Goal: Transaction & Acquisition: Purchase product/service

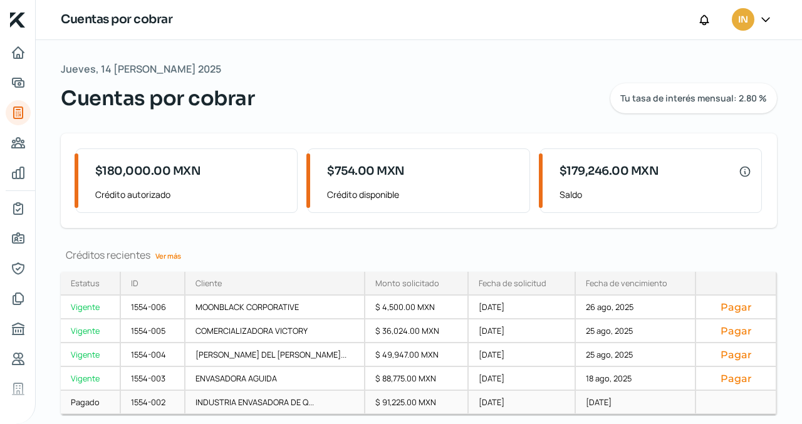
scroll to position [27, 0]
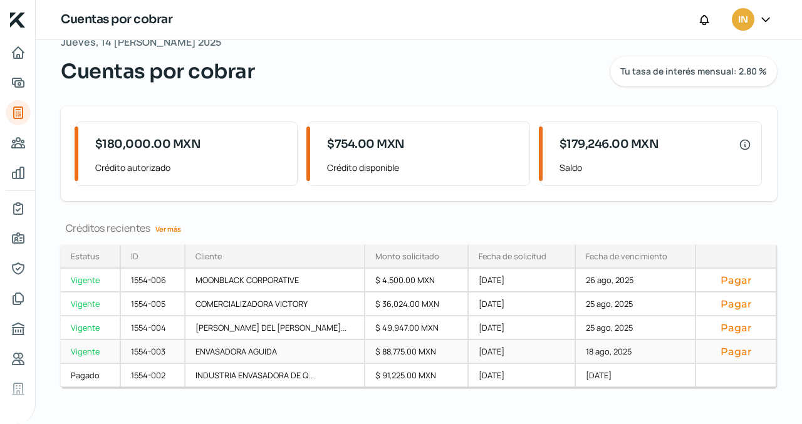
click at [726, 351] on button "Pagar" at bounding box center [736, 351] width 60 height 13
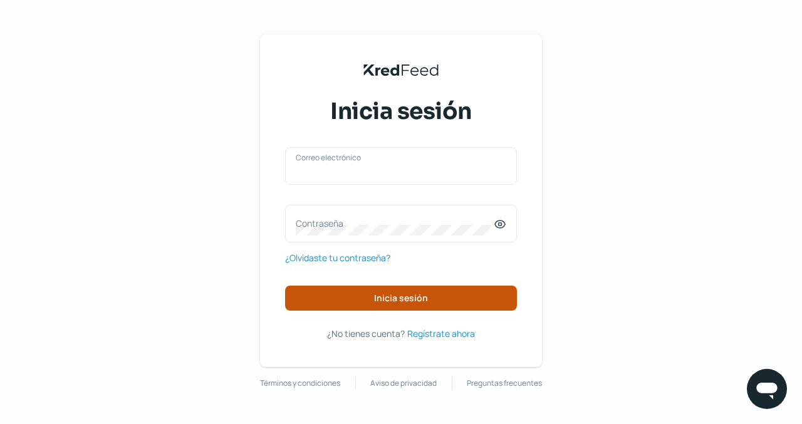
type input "[EMAIL_ADDRESS][DOMAIN_NAME]"
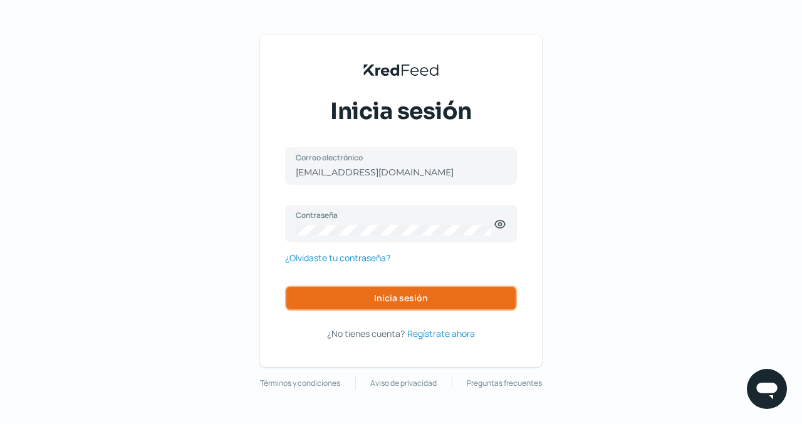
click at [414, 295] on span "Inicia sesión" at bounding box center [401, 298] width 54 height 9
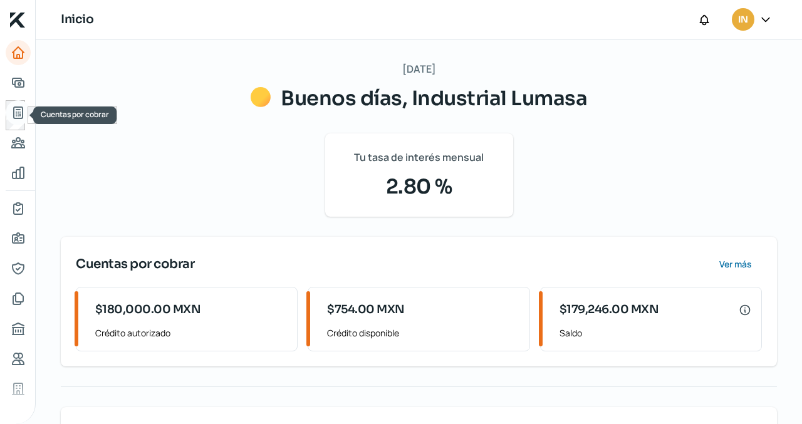
click at [16, 108] on icon "Cuentas por cobrar" at bounding box center [18, 112] width 15 height 15
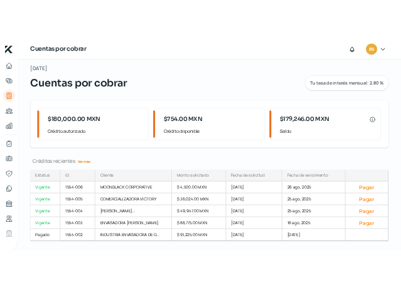
scroll to position [41, 0]
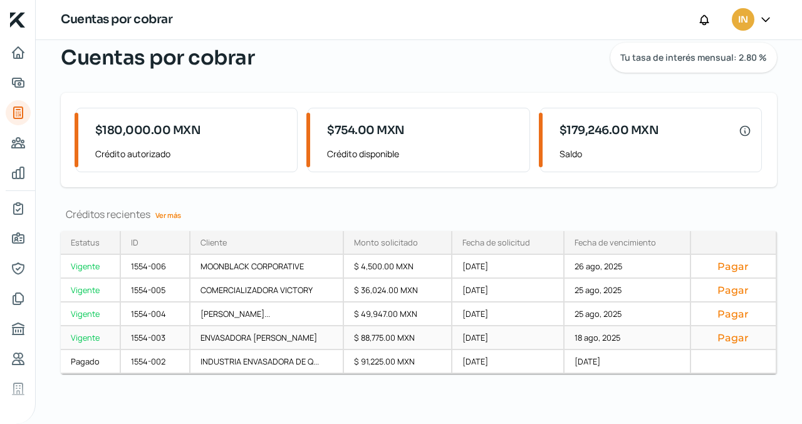
click at [728, 338] on button "Pagar" at bounding box center [733, 338] width 65 height 13
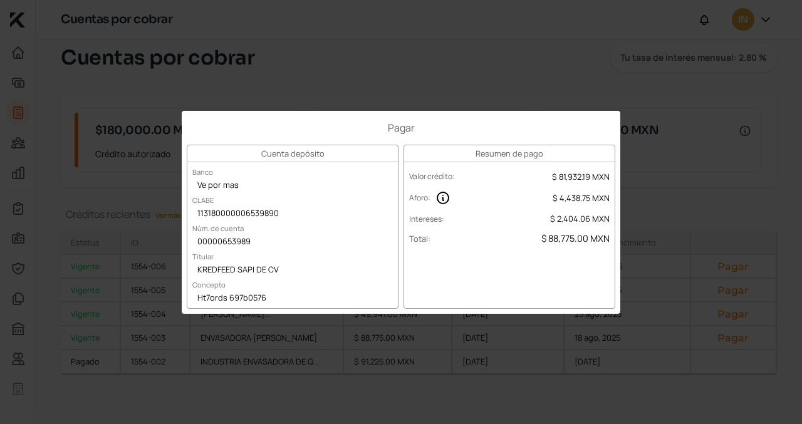
click at [456, 63] on div "Pagar Cuenta depósito Banco Ve por mas CLABE 113180000006539890 Núm. de cuenta …" at bounding box center [401, 212] width 802 height 424
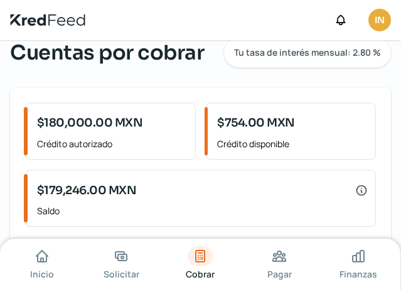
scroll to position [40, 0]
